Goal: Information Seeking & Learning: Learn about a topic

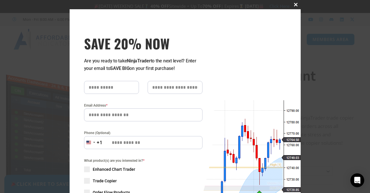
click at [295, 3] on span at bounding box center [295, 4] width 9 height 3
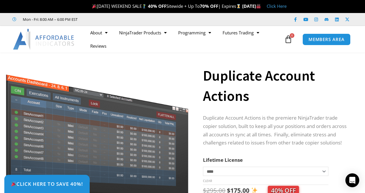
click at [50, 37] on img at bounding box center [44, 39] width 62 height 21
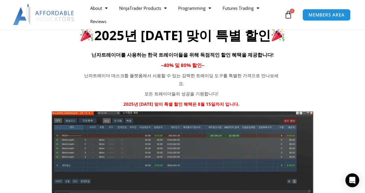
scroll to position [202, 0]
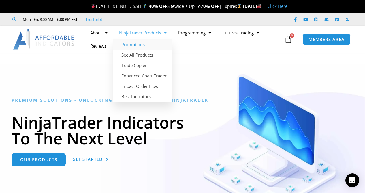
click at [140, 46] on link "Promotions" at bounding box center [142, 44] width 59 height 10
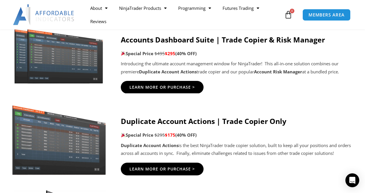
scroll to position [404, 0]
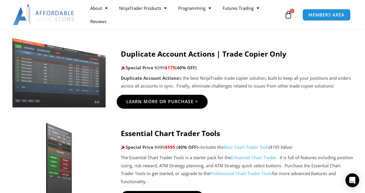
click at [158, 106] on link "Learn More Or Purchase >" at bounding box center [162, 102] width 91 height 14
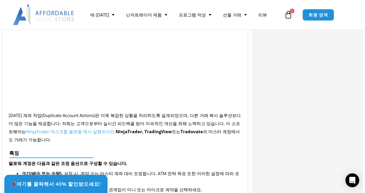
scroll to position [470, 0]
